Goal: Find contact information: Find contact information

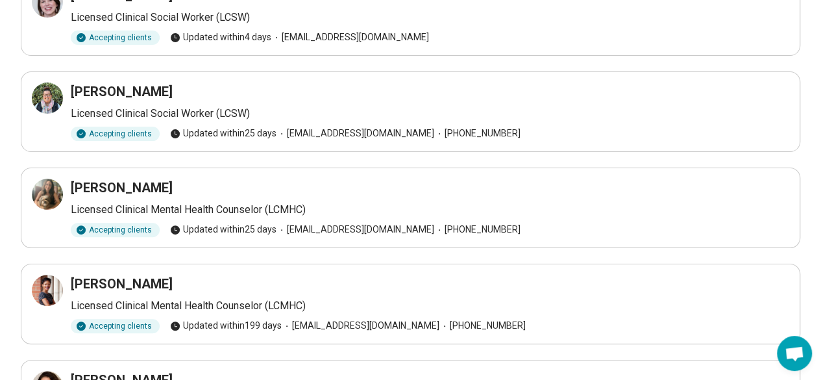
scroll to position [325, 0]
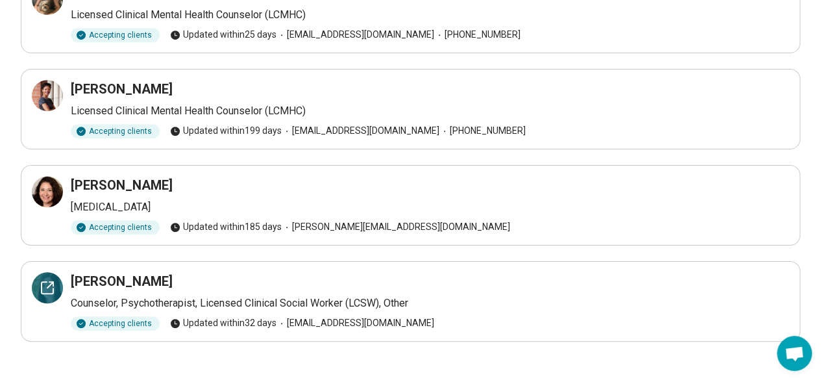
click at [45, 285] on icon at bounding box center [48, 288] width 16 height 16
click at [36, 187] on div at bounding box center [47, 191] width 31 height 31
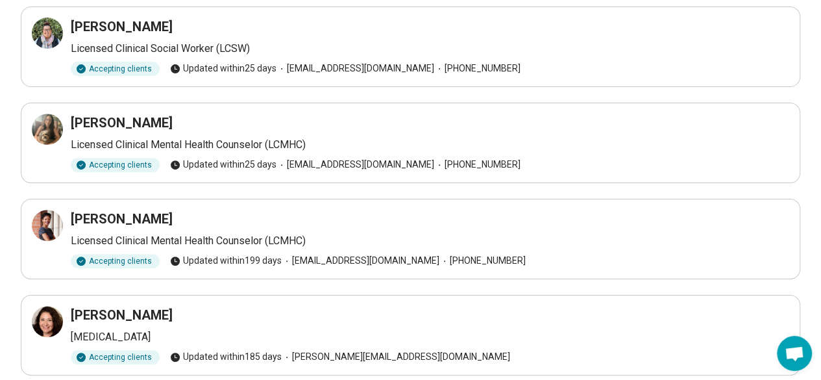
scroll to position [335, 0]
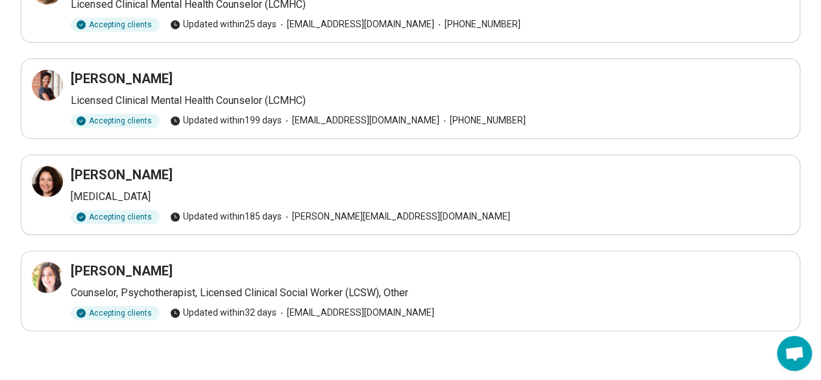
click at [186, 162] on article "Nicole Imbraguglio Psychologist Accepting clients Updated within 185 days nicol…" at bounding box center [411, 195] width 780 height 81
drag, startPoint x: 186, startPoint y: 173, endPoint x: 72, endPoint y: 174, distance: 113.6
click at [72, 174] on div "[PERSON_NAME]" at bounding box center [430, 175] width 719 height 18
copy h3 "[PERSON_NAME]"
click at [60, 176] on div at bounding box center [47, 181] width 31 height 31
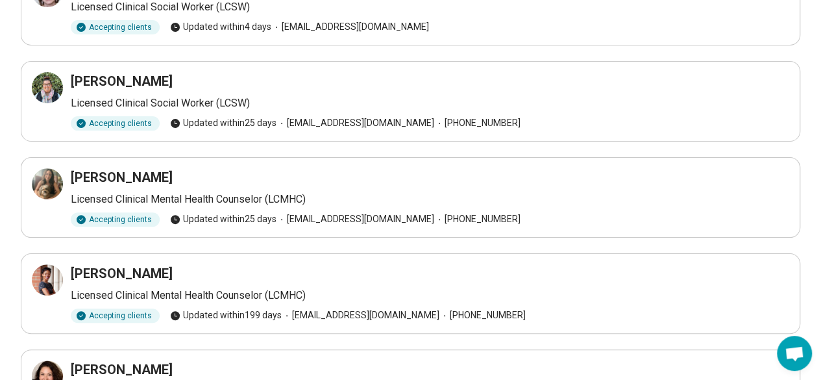
scroll to position [0, 0]
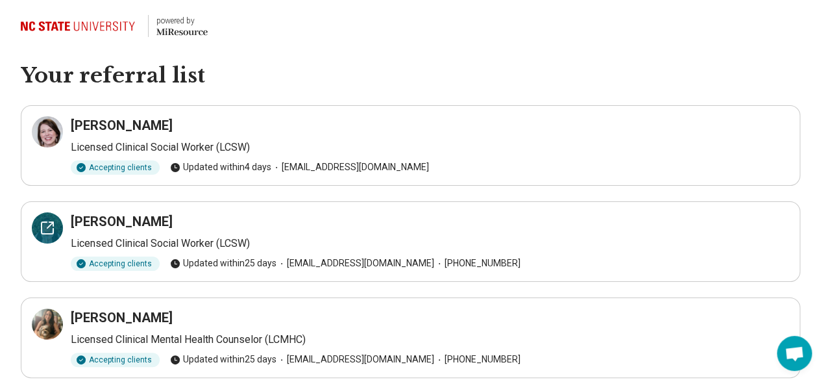
click at [48, 231] on icon at bounding box center [48, 228] width 16 height 16
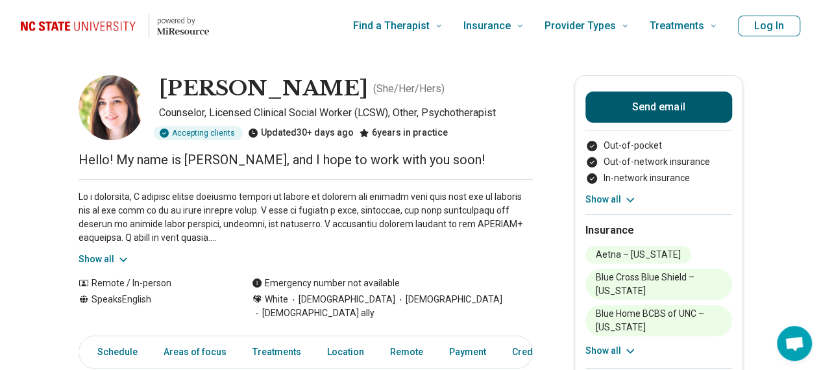
click at [662, 102] on button "Send email" at bounding box center [659, 107] width 147 height 31
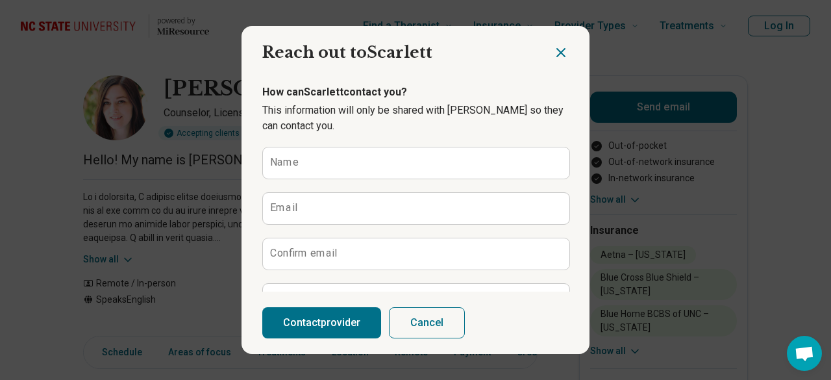
click at [557, 51] on icon "Close dialog" at bounding box center [561, 53] width 8 height 8
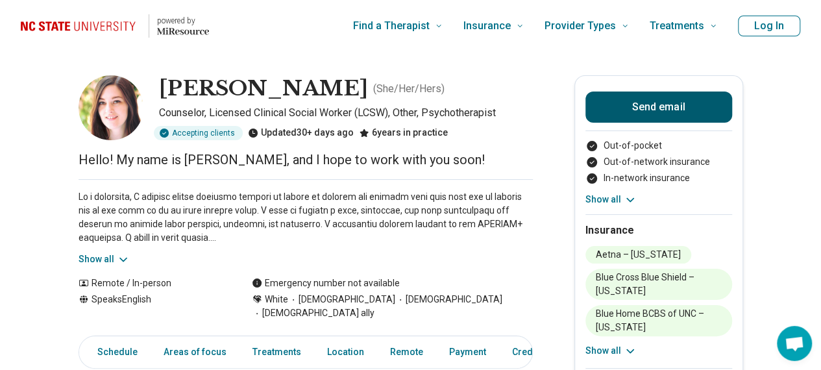
click at [653, 108] on button "Send email" at bounding box center [659, 107] width 147 height 31
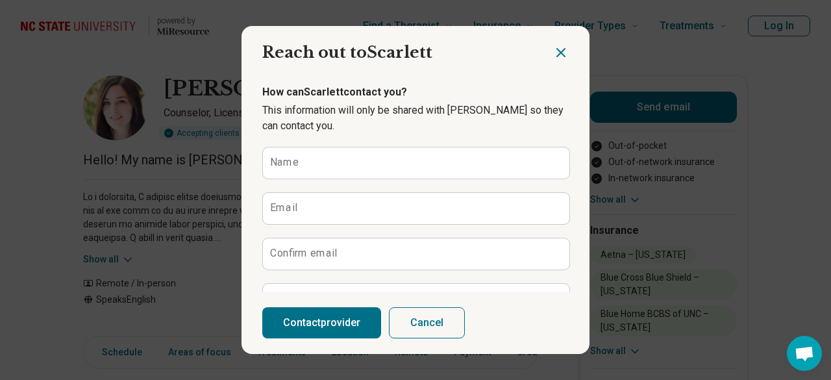
click at [557, 47] on icon "Close dialog" at bounding box center [561, 53] width 16 height 16
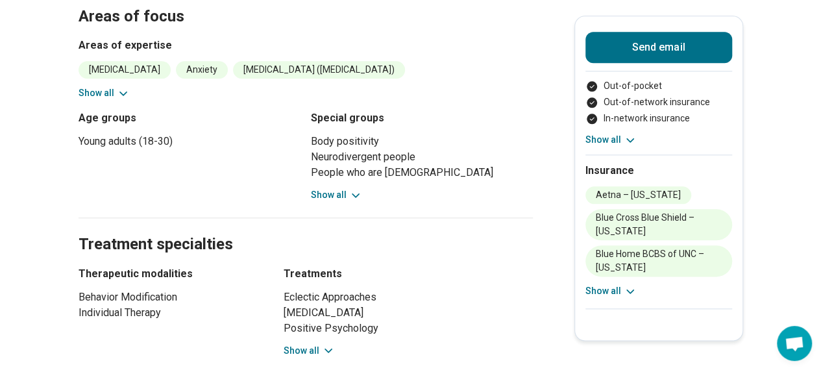
scroll to position [1039, 0]
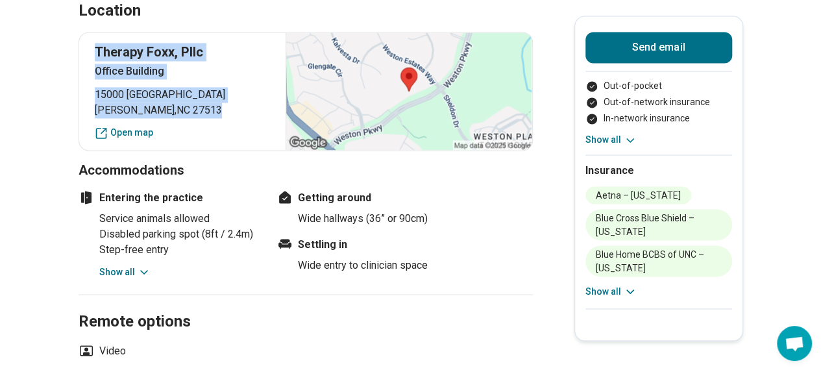
drag, startPoint x: 95, startPoint y: 31, endPoint x: 174, endPoint y: 90, distance: 98.7
click at [176, 93] on div "Therapy Foxx, Pllc Office Building 15000 Weston Parkway Cary , NC 27513 Open map" at bounding box center [306, 91] width 455 height 119
copy div "Therapy Foxx, Pllc Office Building 15000 Weston Parkway Cary , NC 27513"
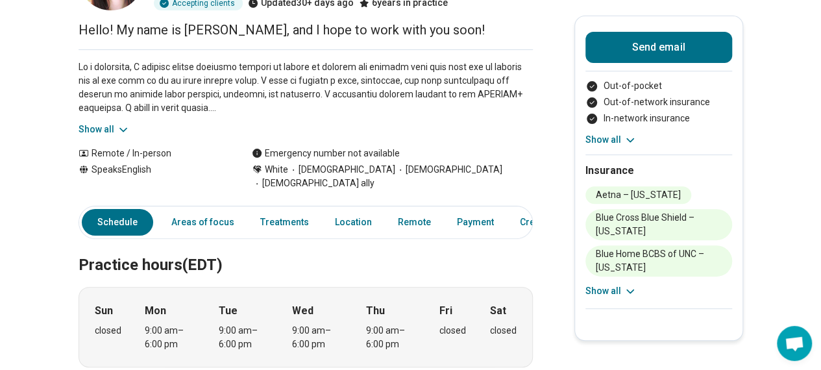
scroll to position [0, 0]
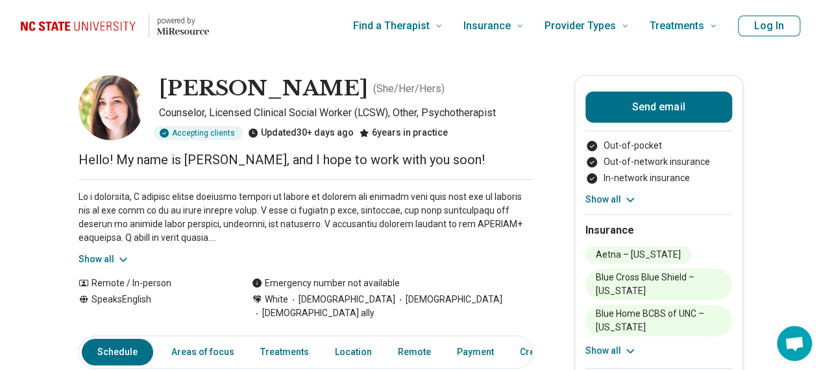
click at [114, 260] on button "Show all" at bounding box center [104, 260] width 51 height 14
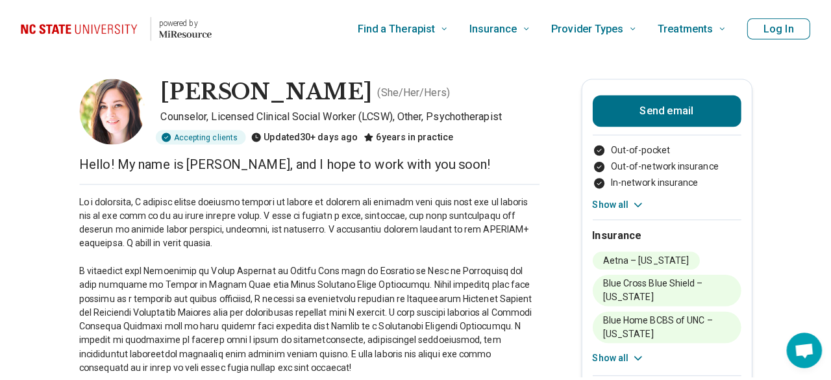
scroll to position [260, 0]
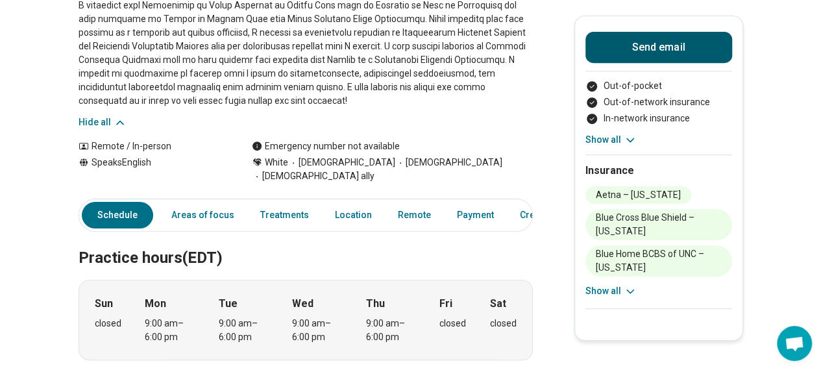
click at [656, 51] on button "Send email" at bounding box center [659, 47] width 147 height 31
type textarea "*"
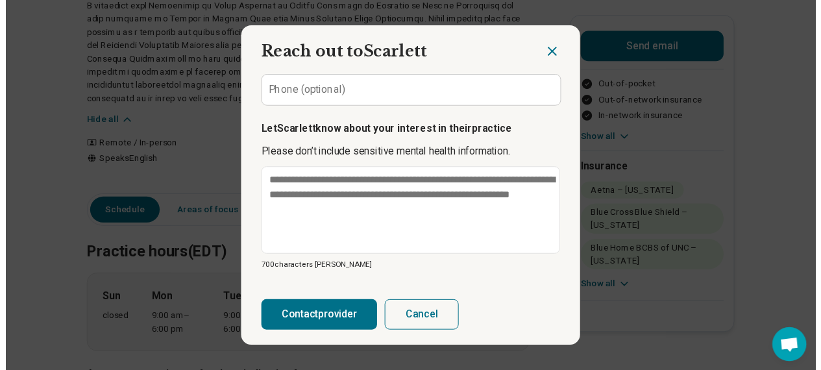
scroll to position [0, 0]
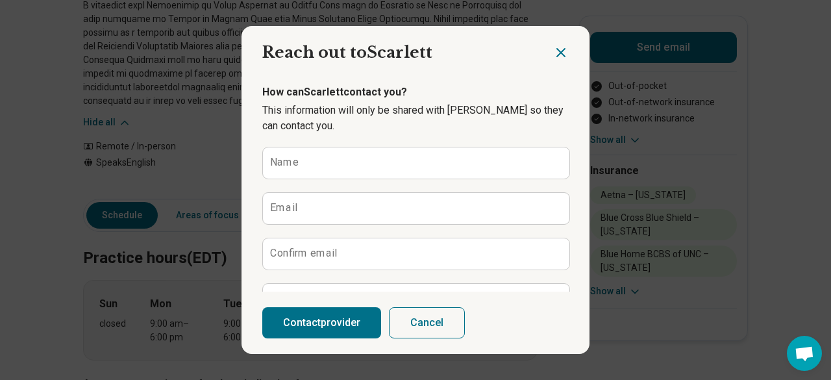
click at [553, 57] on icon "Close dialog" at bounding box center [561, 53] width 16 height 16
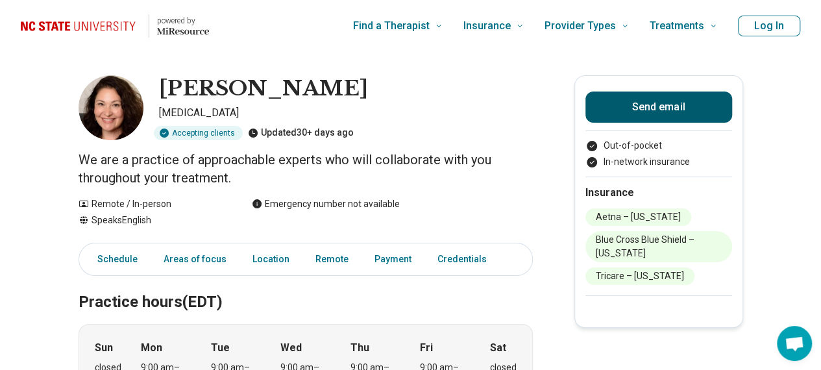
click at [636, 99] on button "Send email" at bounding box center [659, 107] width 147 height 31
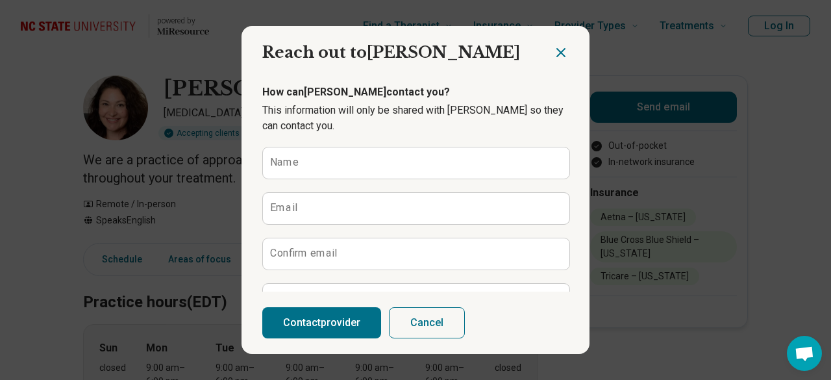
click at [553, 53] on icon "Close dialog" at bounding box center [561, 53] width 16 height 16
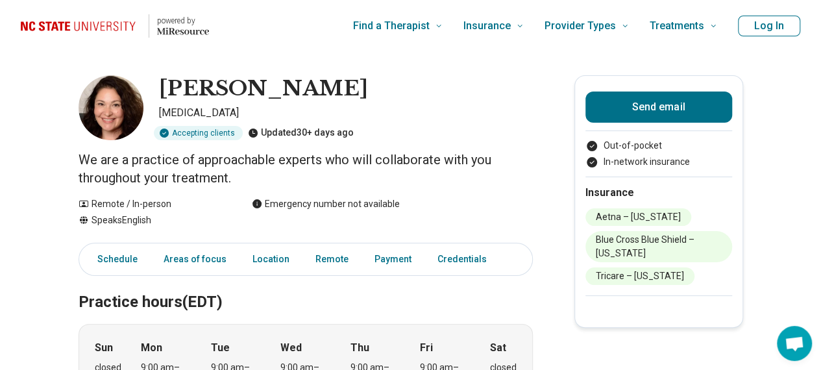
click at [292, 90] on h1 "[PERSON_NAME]" at bounding box center [263, 88] width 209 height 27
copy h1 "[PERSON_NAME]"
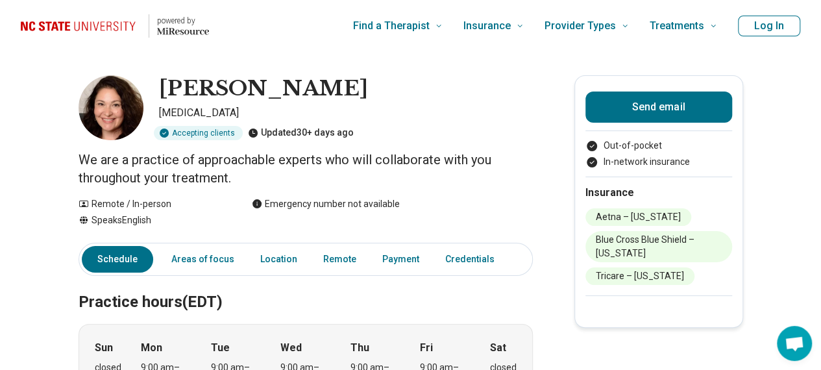
drag, startPoint x: 169, startPoint y: 85, endPoint x: 373, endPoint y: 86, distance: 203.9
click at [368, 86] on h1 "Nicole Imbraguglio" at bounding box center [263, 88] width 209 height 27
copy h1 "Nicole Imbraguglio"
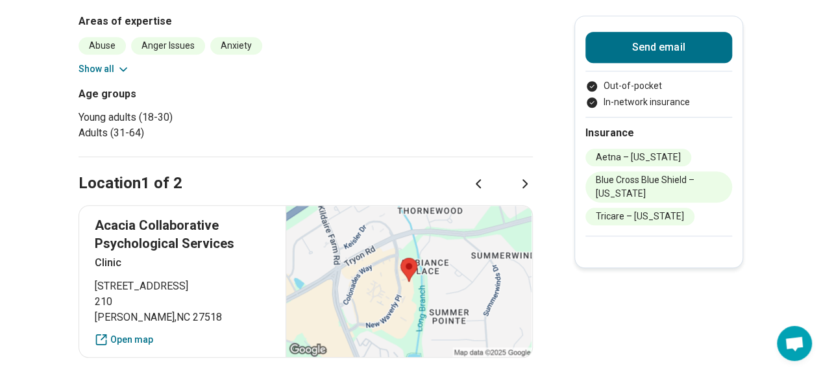
scroll to position [519, 0]
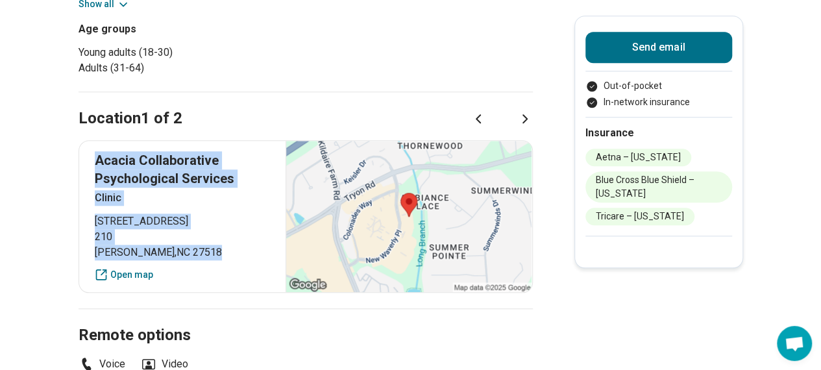
drag, startPoint x: 169, startPoint y: 254, endPoint x: 85, endPoint y: 163, distance: 124.0
click at [85, 163] on div "Acacia Collaborative Psychological Services Clinic 570 New Waverly Place 210 Ca…" at bounding box center [306, 216] width 455 height 153
copy div "Acacia Collaborative Psychological Services Clinic 570 New Waverly Place 210 Ca…"
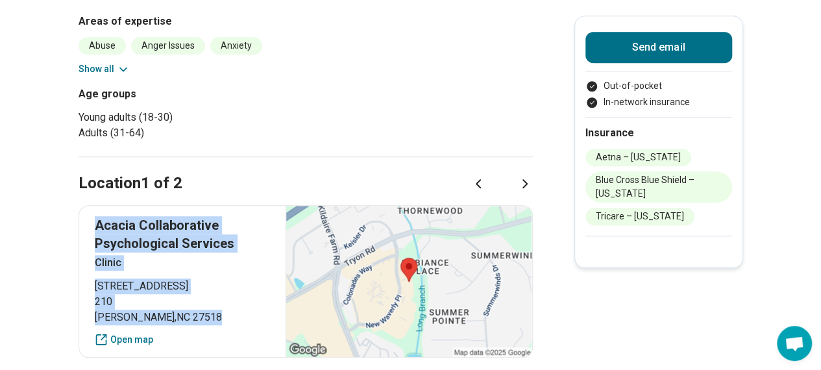
scroll to position [65, 0]
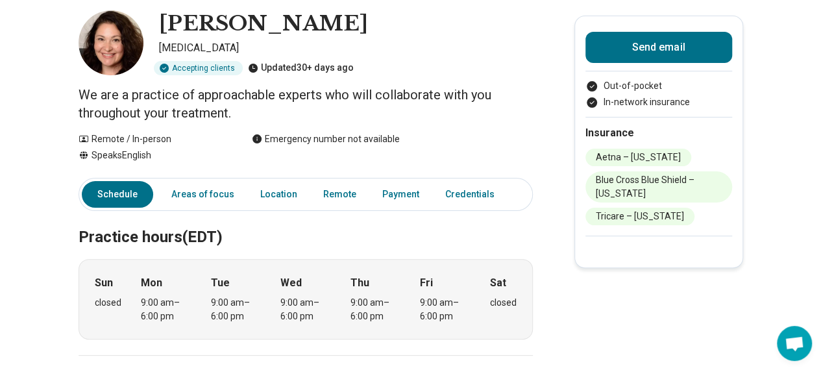
click at [288, 29] on h1 "Nicole Imbraguglio" at bounding box center [263, 23] width 209 height 27
copy h1 "Imbraguglio"
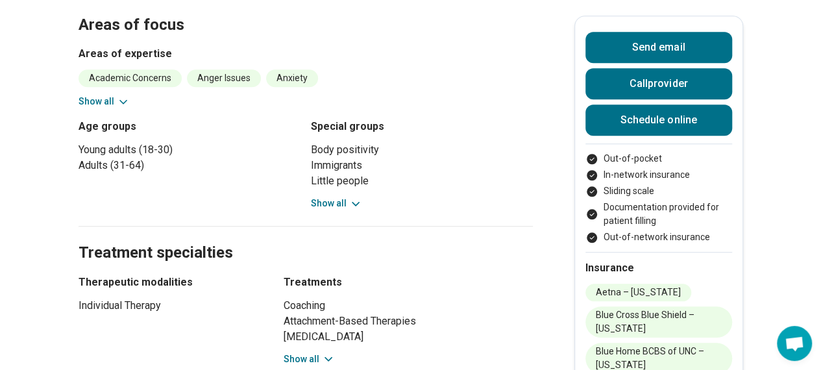
scroll to position [779, 0]
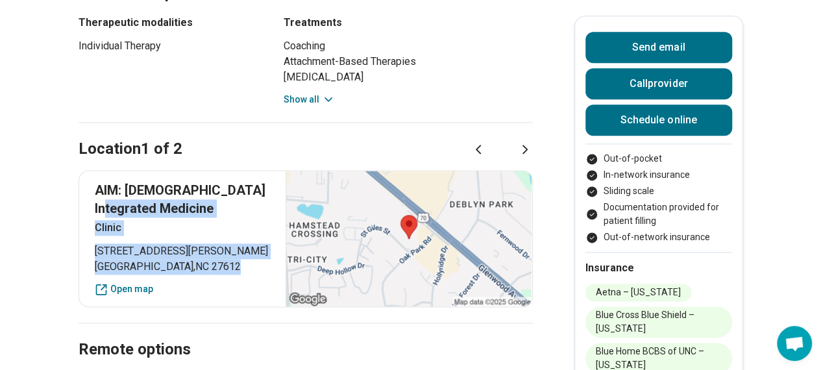
drag, startPoint x: 189, startPoint y: 266, endPoint x: 117, endPoint y: 203, distance: 95.3
click at [117, 203] on div "AIM: Advaita Integrated Medicine Clinic [STREET_ADDRESS][PERSON_NAME] Open map" at bounding box center [306, 238] width 455 height 137
click at [163, 248] on span "[STREET_ADDRESS][PERSON_NAME]" at bounding box center [183, 251] width 176 height 16
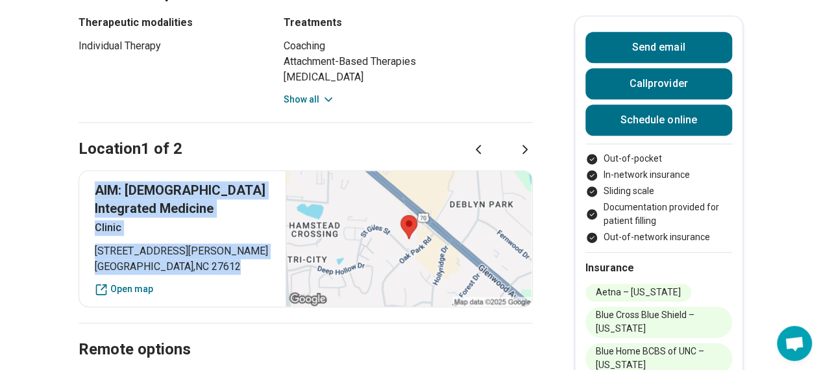
drag, startPoint x: 192, startPoint y: 268, endPoint x: 94, endPoint y: 192, distance: 124.0
click at [94, 192] on div "AIM: Advaita Integrated Medicine Clinic [STREET_ADDRESS][PERSON_NAME] Open map" at bounding box center [306, 238] width 455 height 137
copy div "AIM: Advaita Integrated Medicine Clinic [STREET_ADDRESS][PERSON_NAME]"
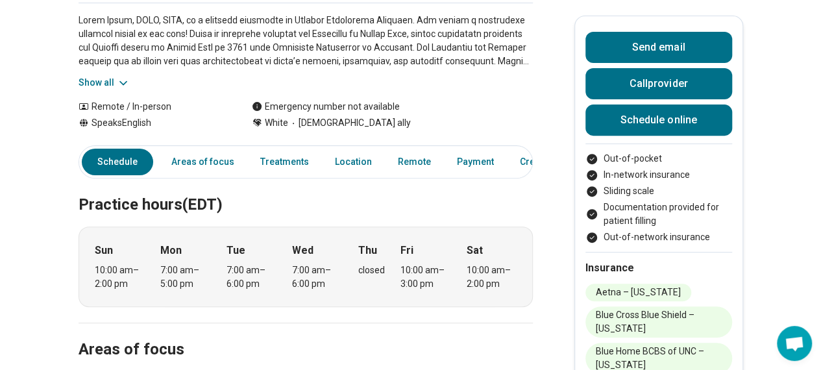
scroll to position [0, 0]
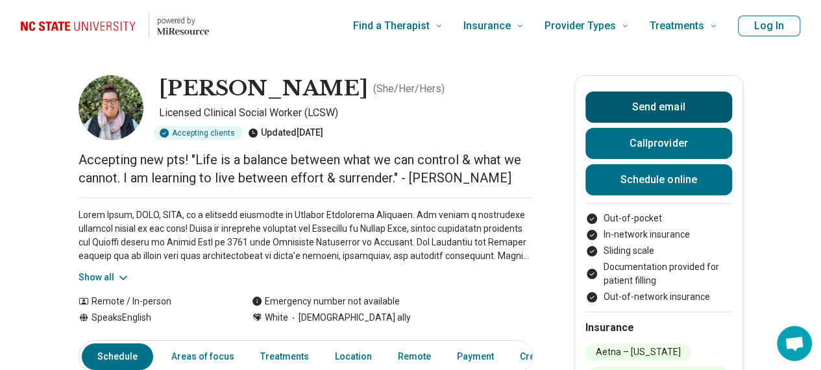
click at [653, 108] on button "Send email" at bounding box center [659, 107] width 147 height 31
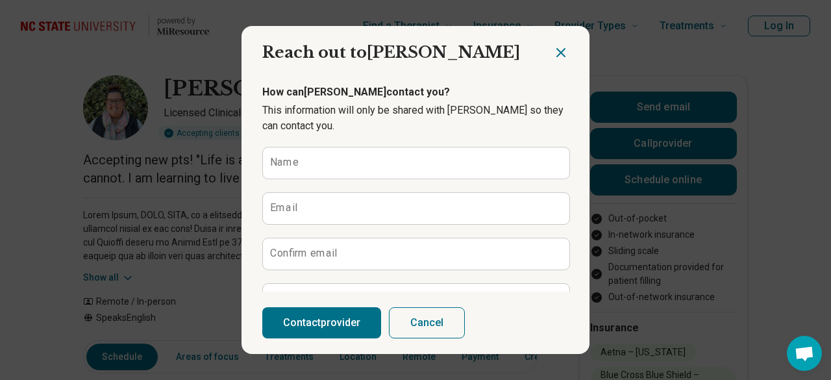
click at [553, 49] on icon "Close dialog" at bounding box center [561, 53] width 16 height 16
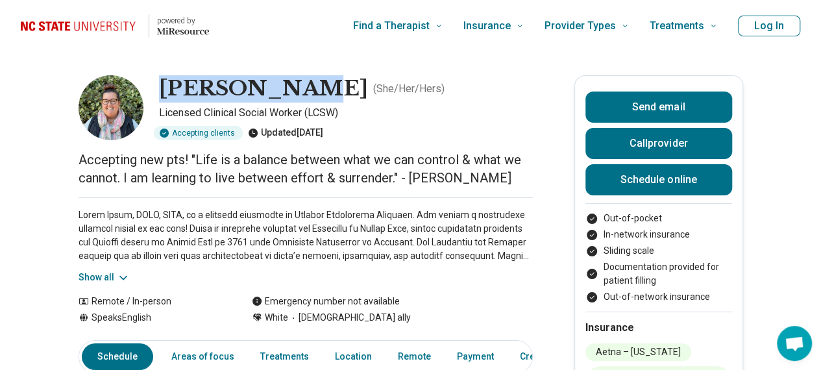
drag, startPoint x: 169, startPoint y: 89, endPoint x: 303, endPoint y: 95, distance: 134.6
click at [303, 95] on h1 "Diane Mason" at bounding box center [263, 88] width 209 height 27
copy h1 "Diane Mason"
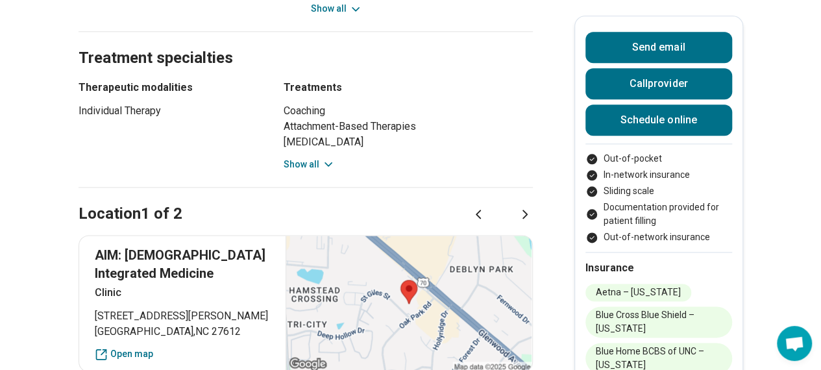
scroll to position [844, 0]
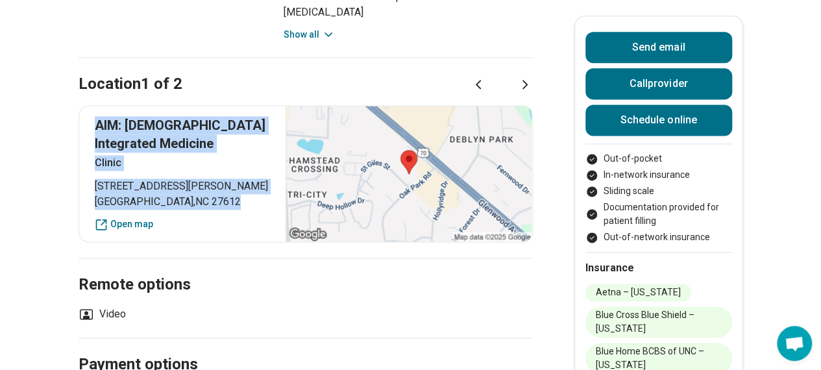
drag, startPoint x: 100, startPoint y: 122, endPoint x: 195, endPoint y: 211, distance: 130.0
click at [195, 211] on div "AIM: Advaita Integrated Medicine Clinic 6112 Saint Giles Street Raleigh , NC 27…" at bounding box center [306, 173] width 455 height 137
copy div "AIM: Advaita Integrated Medicine Clinic 6112 Saint Giles Street Raleigh , NC 27…"
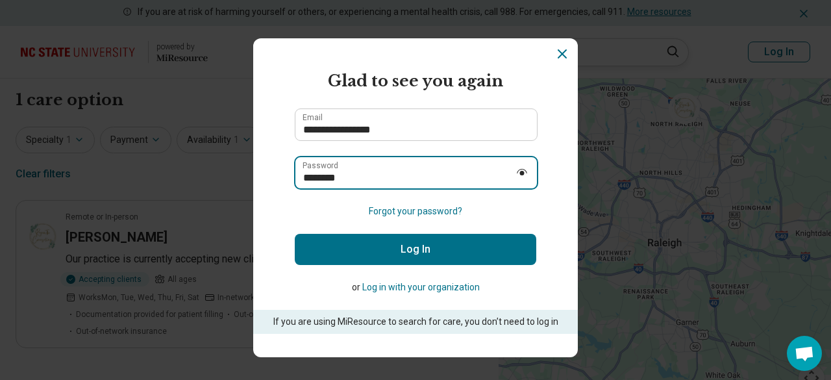
drag, startPoint x: 418, startPoint y: 171, endPoint x: 279, endPoint y: 168, distance: 139.6
click at [280, 168] on section "**********" at bounding box center [415, 197] width 325 height 319
